Goal: Find specific page/section: Find specific page/section

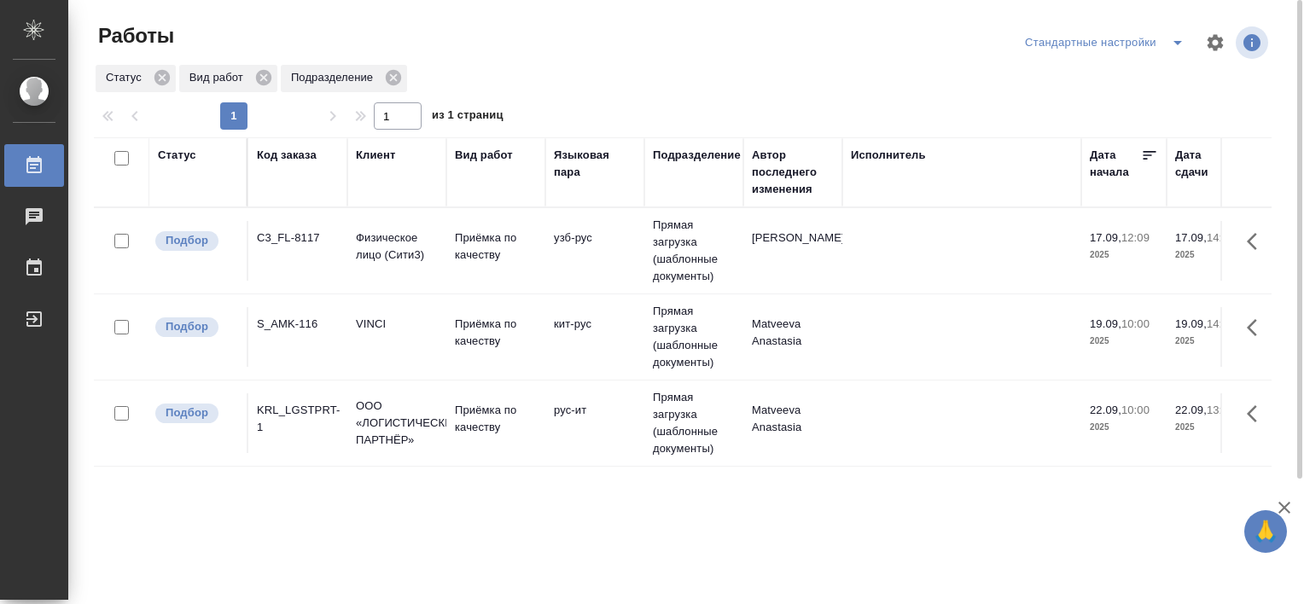
click at [296, 230] on div "C3_FL-8117" at bounding box center [298, 238] width 82 height 17
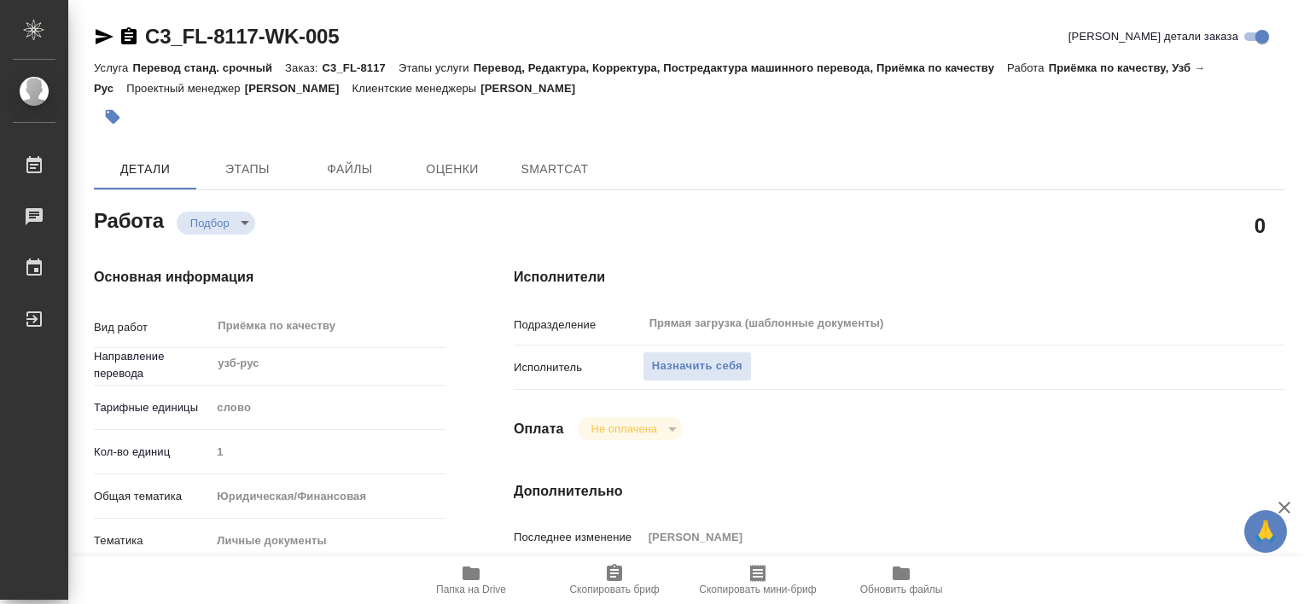
type textarea "x"
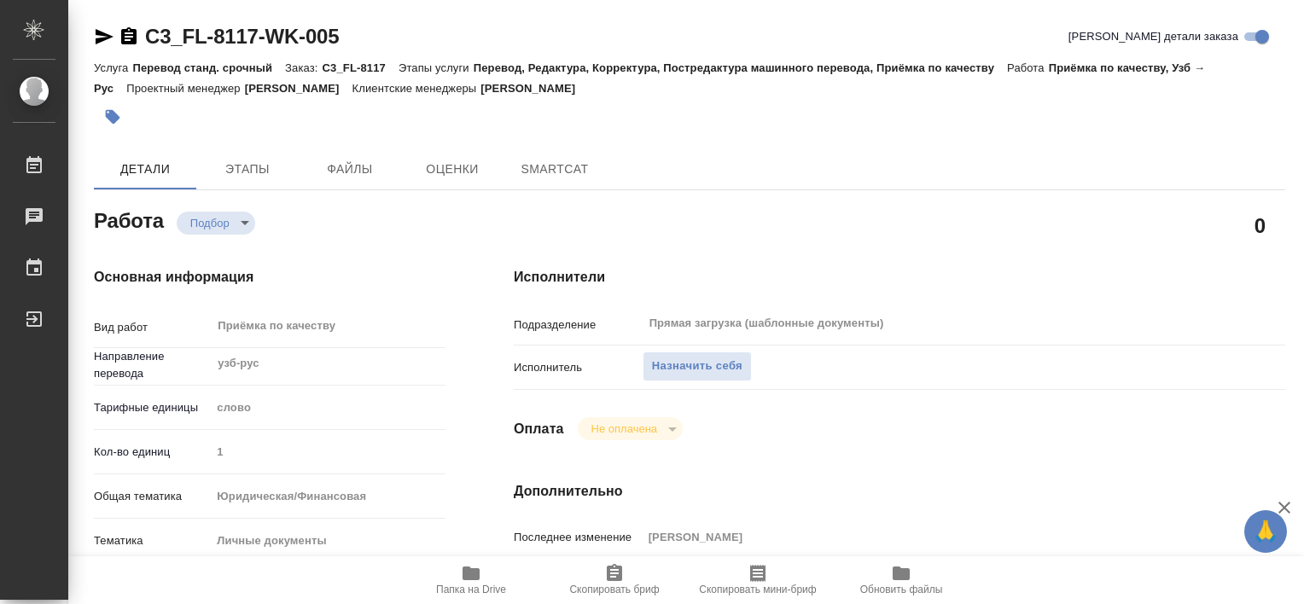
type textarea "x"
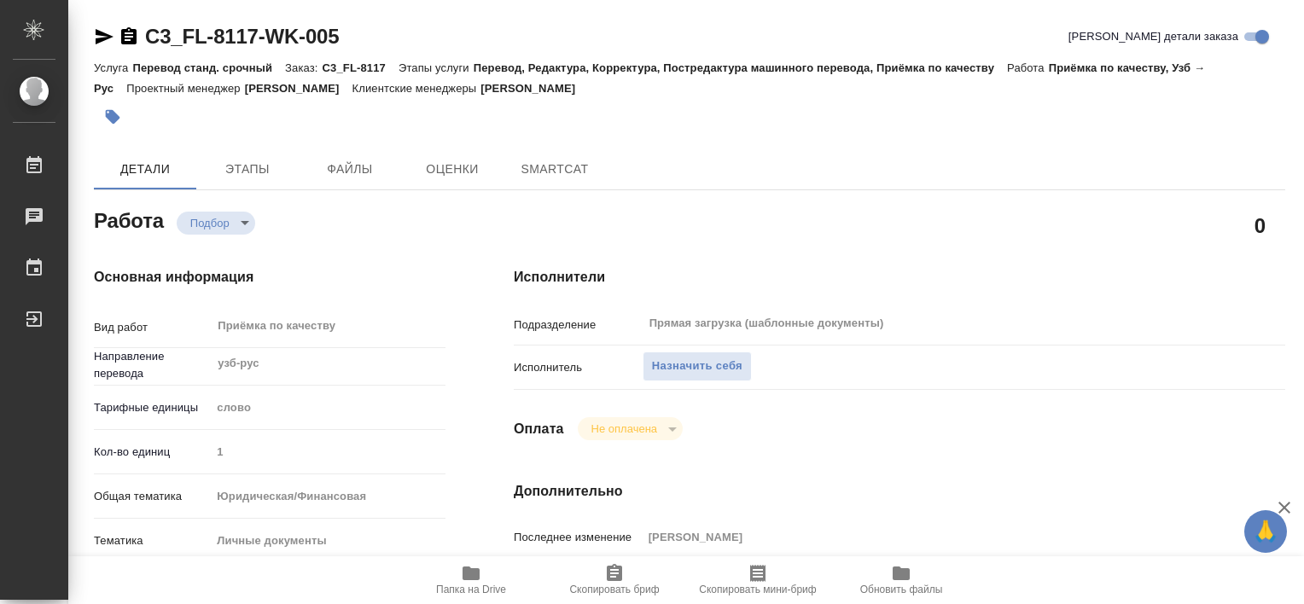
type textarea "x"
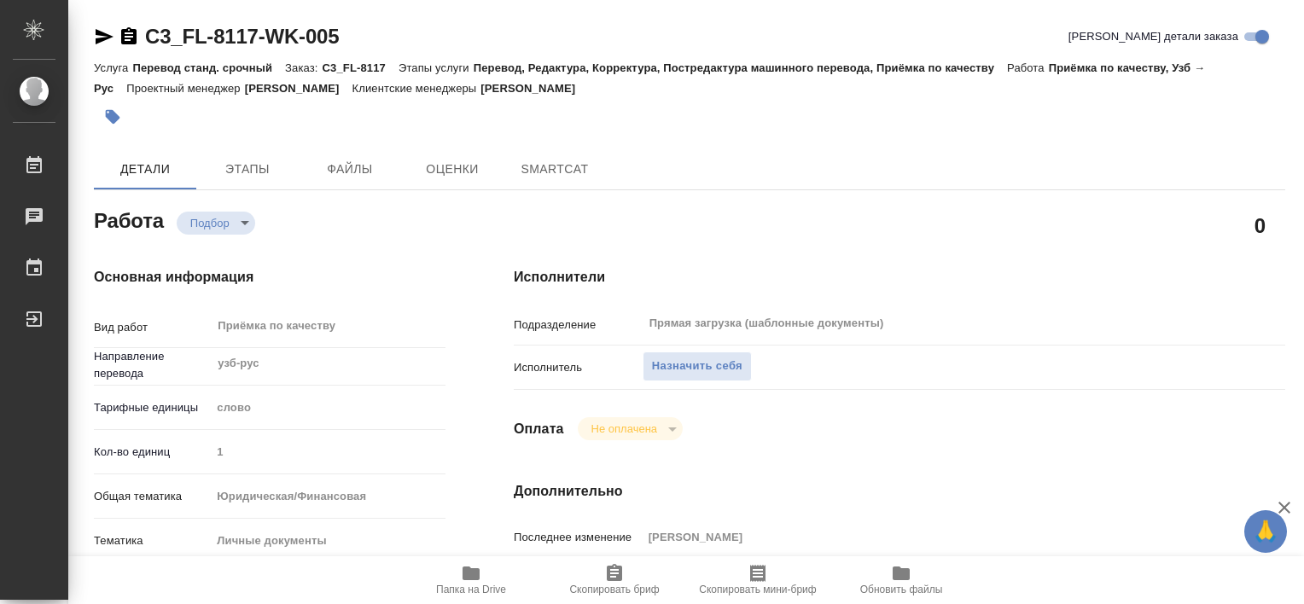
type textarea "x"
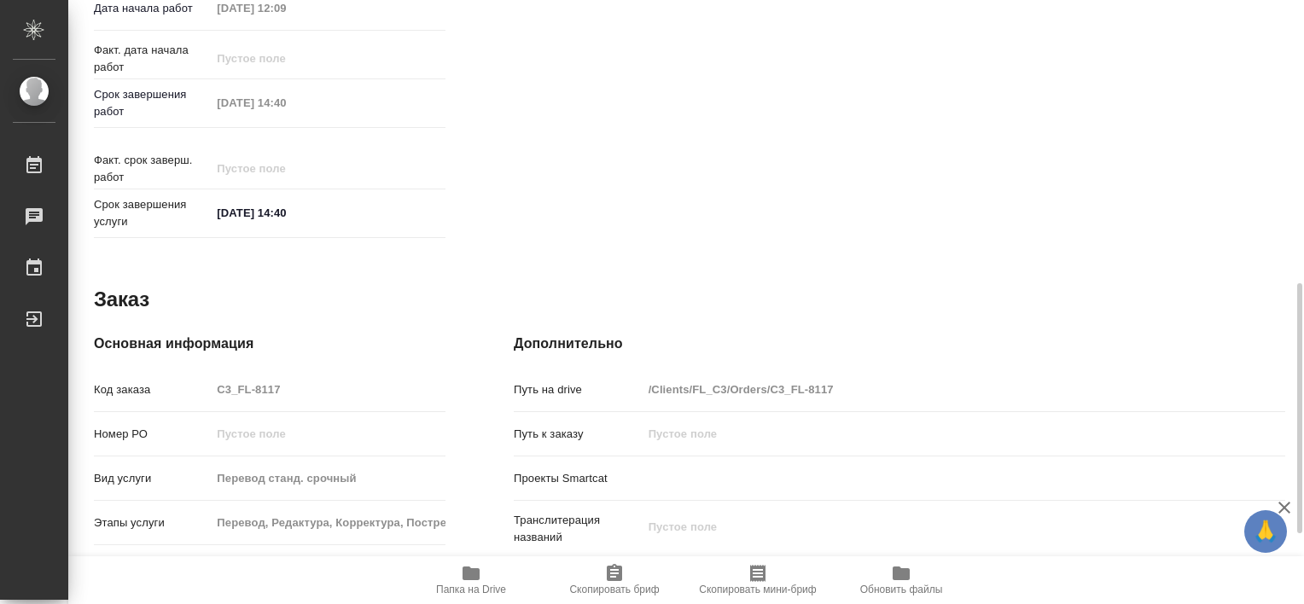
type textarea "x"
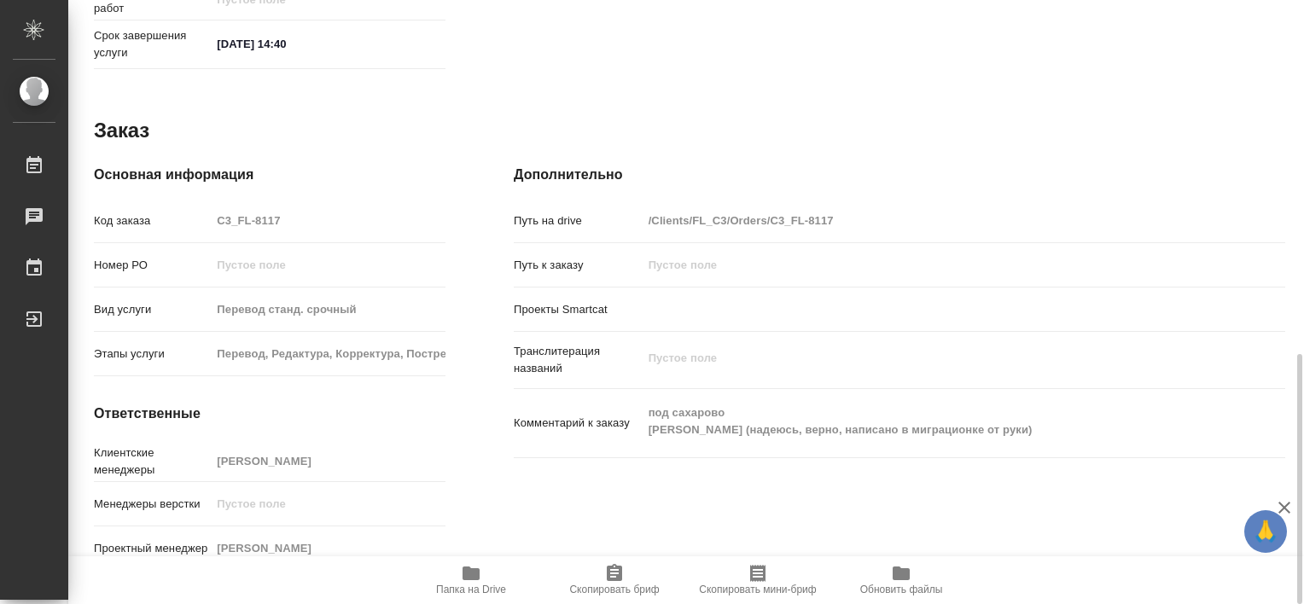
type textarea "x"
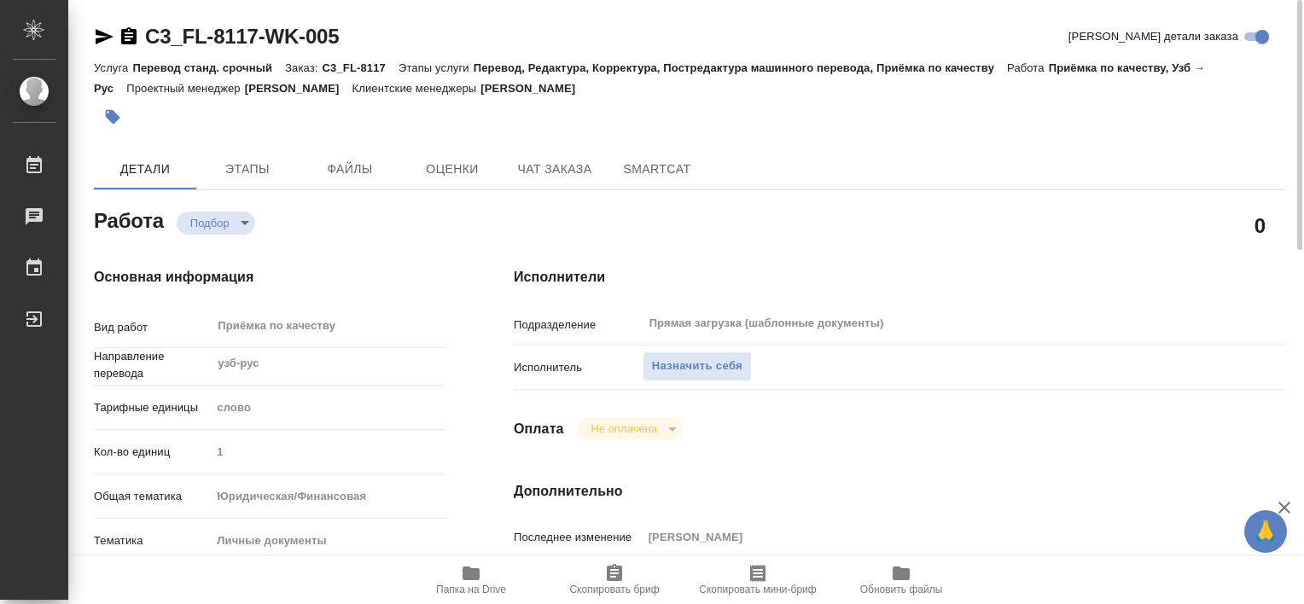
click at [492, 584] on span "Папка на Drive" at bounding box center [471, 590] width 70 height 12
click at [478, 593] on span "Папка на Drive" at bounding box center [471, 590] width 70 height 12
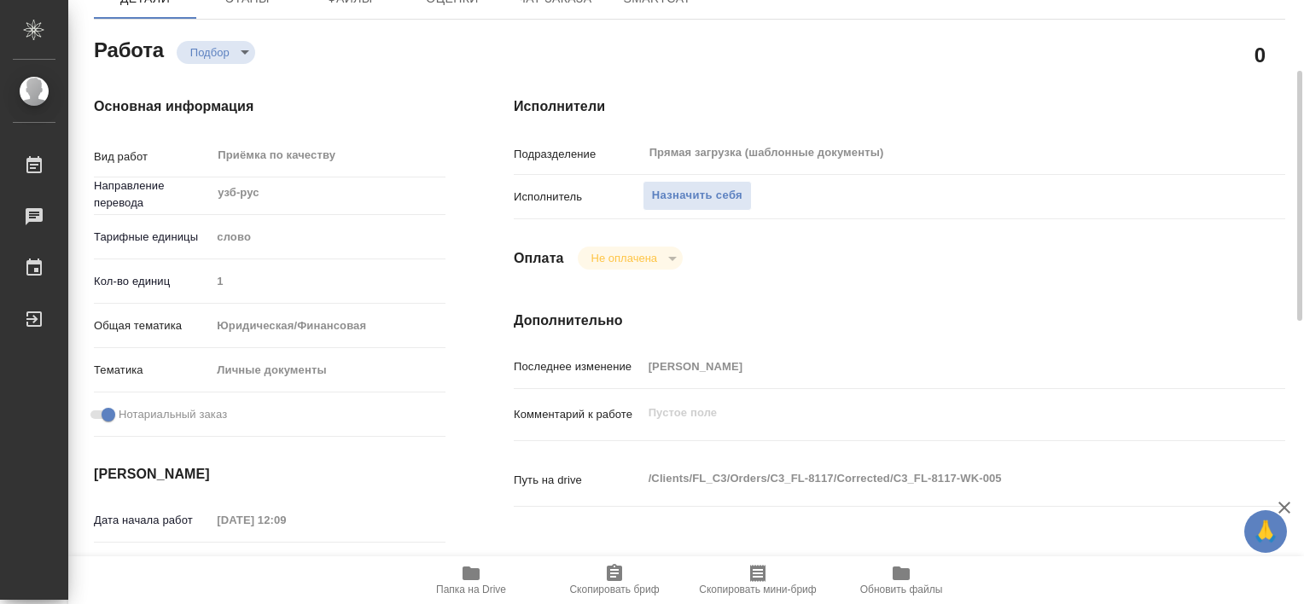
click at [472, 574] on icon "button" at bounding box center [471, 574] width 17 height 14
